Goal: Register for event/course

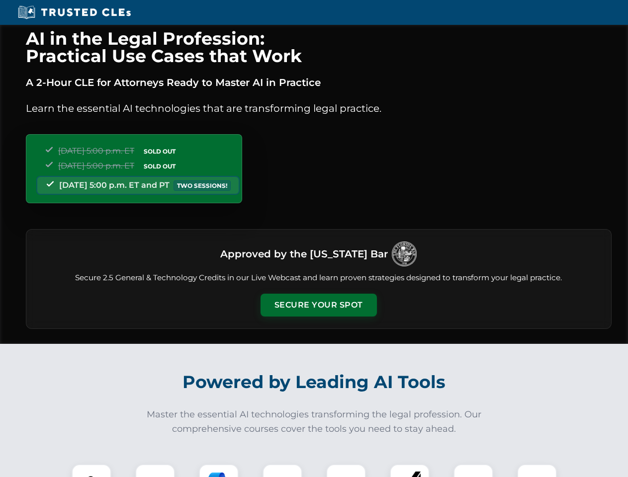
click at [318, 305] on button "Secure Your Spot" at bounding box center [318, 305] width 116 height 23
click at [91, 471] on img at bounding box center [91, 484] width 29 height 29
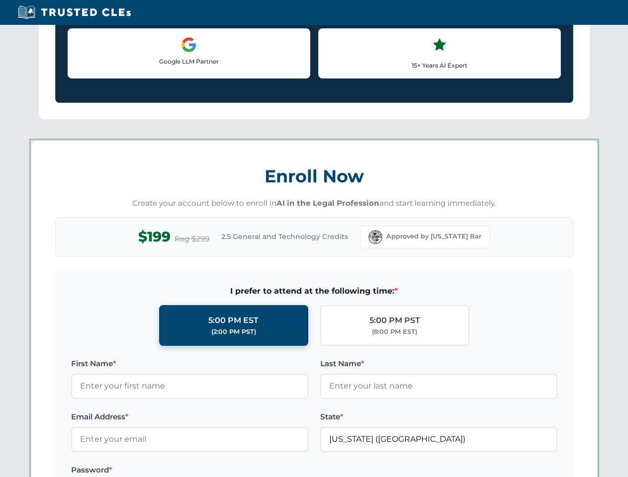
click at [219, 471] on label "Password *" at bounding box center [189, 470] width 237 height 12
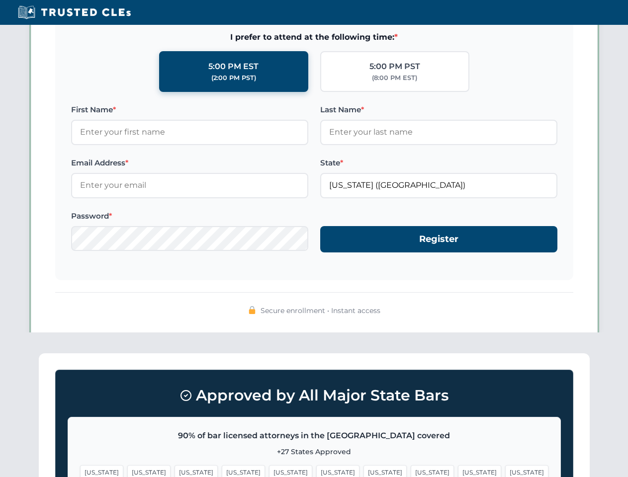
click at [458, 471] on span "[US_STATE]" at bounding box center [479, 472] width 43 height 14
